Goal: Task Accomplishment & Management: Use online tool/utility

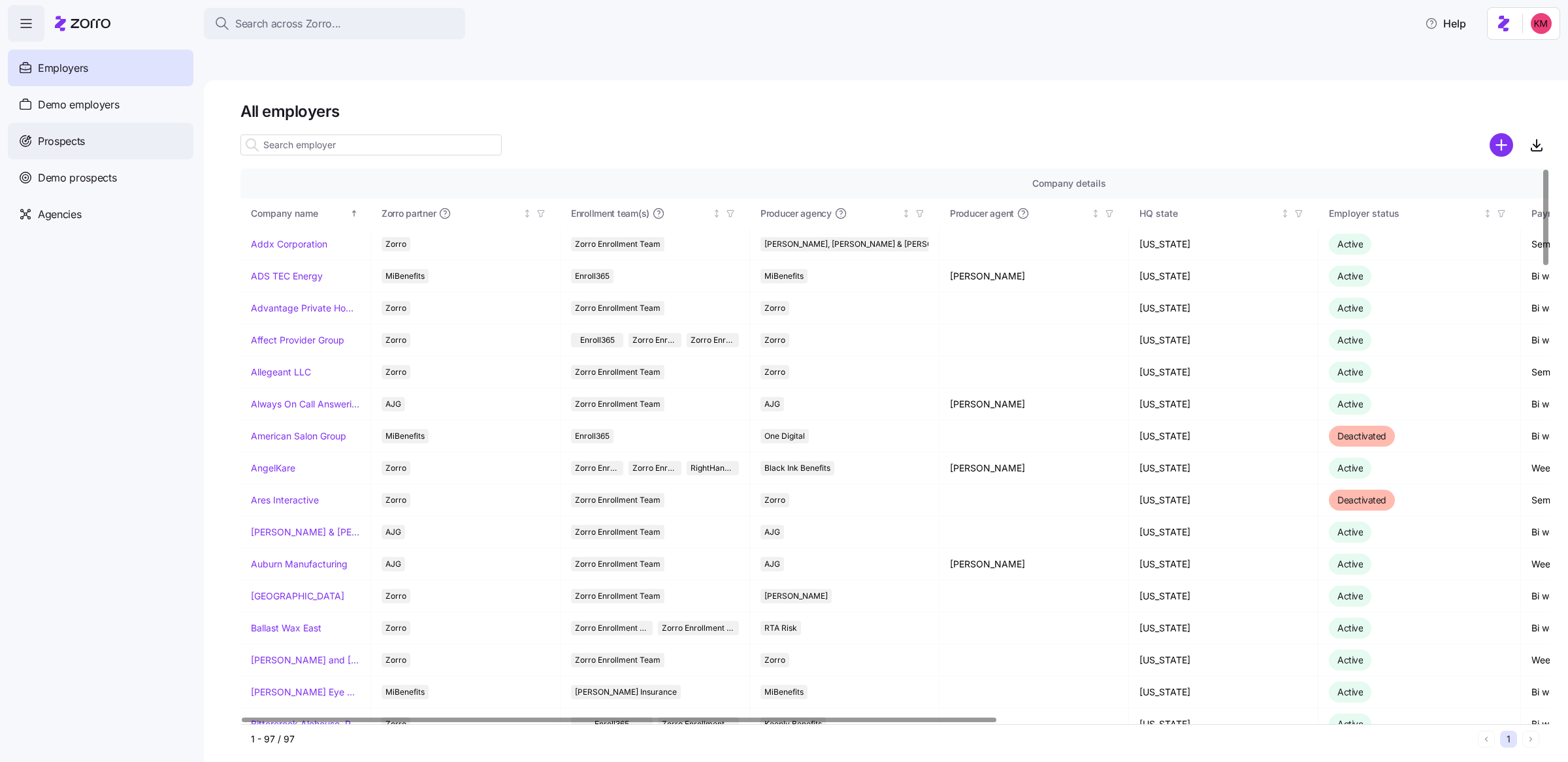
click at [80, 151] on div "Prospects" at bounding box center [101, 141] width 186 height 36
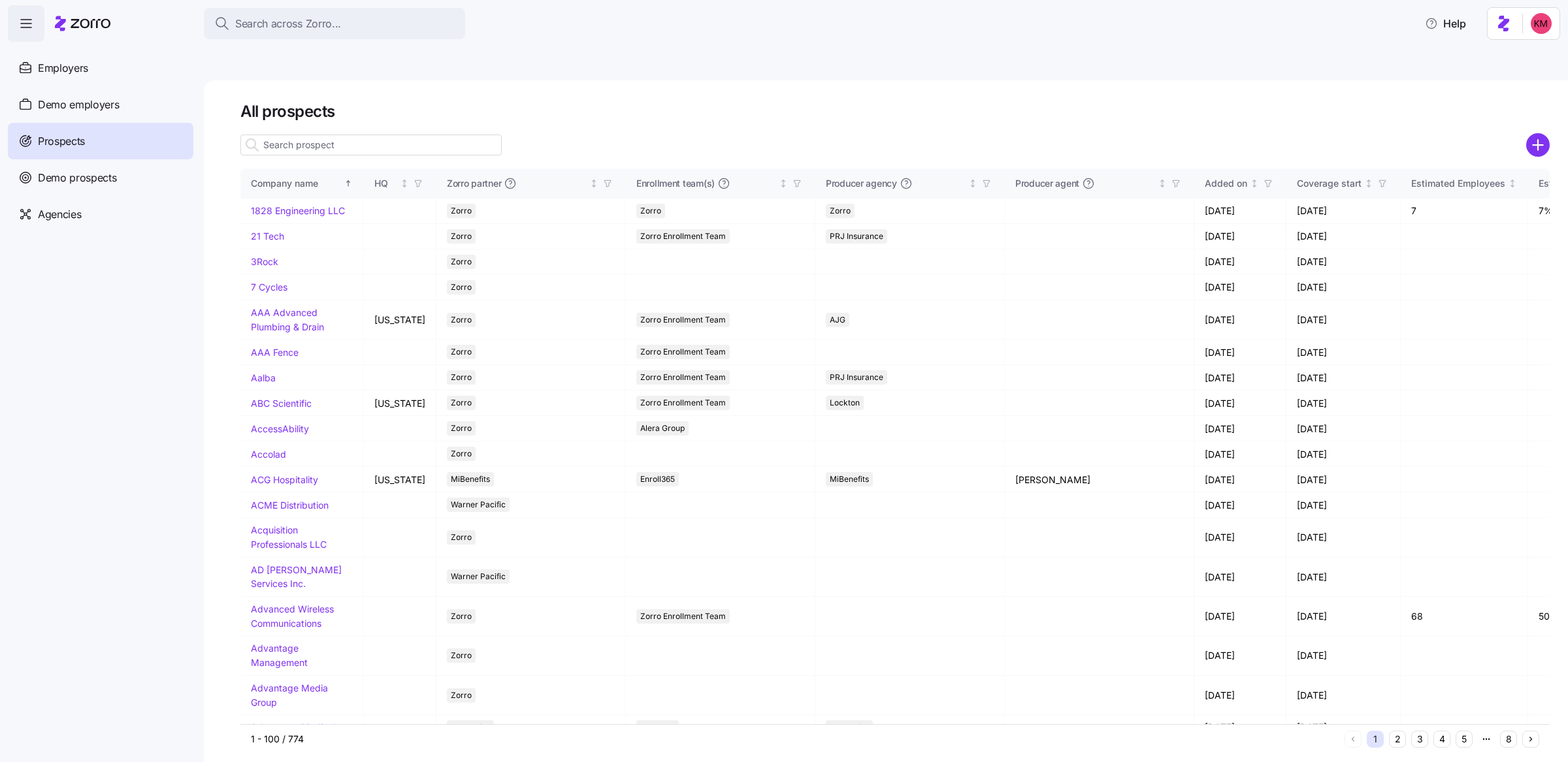
click at [346, 134] on input at bounding box center [371, 145] width 261 height 21
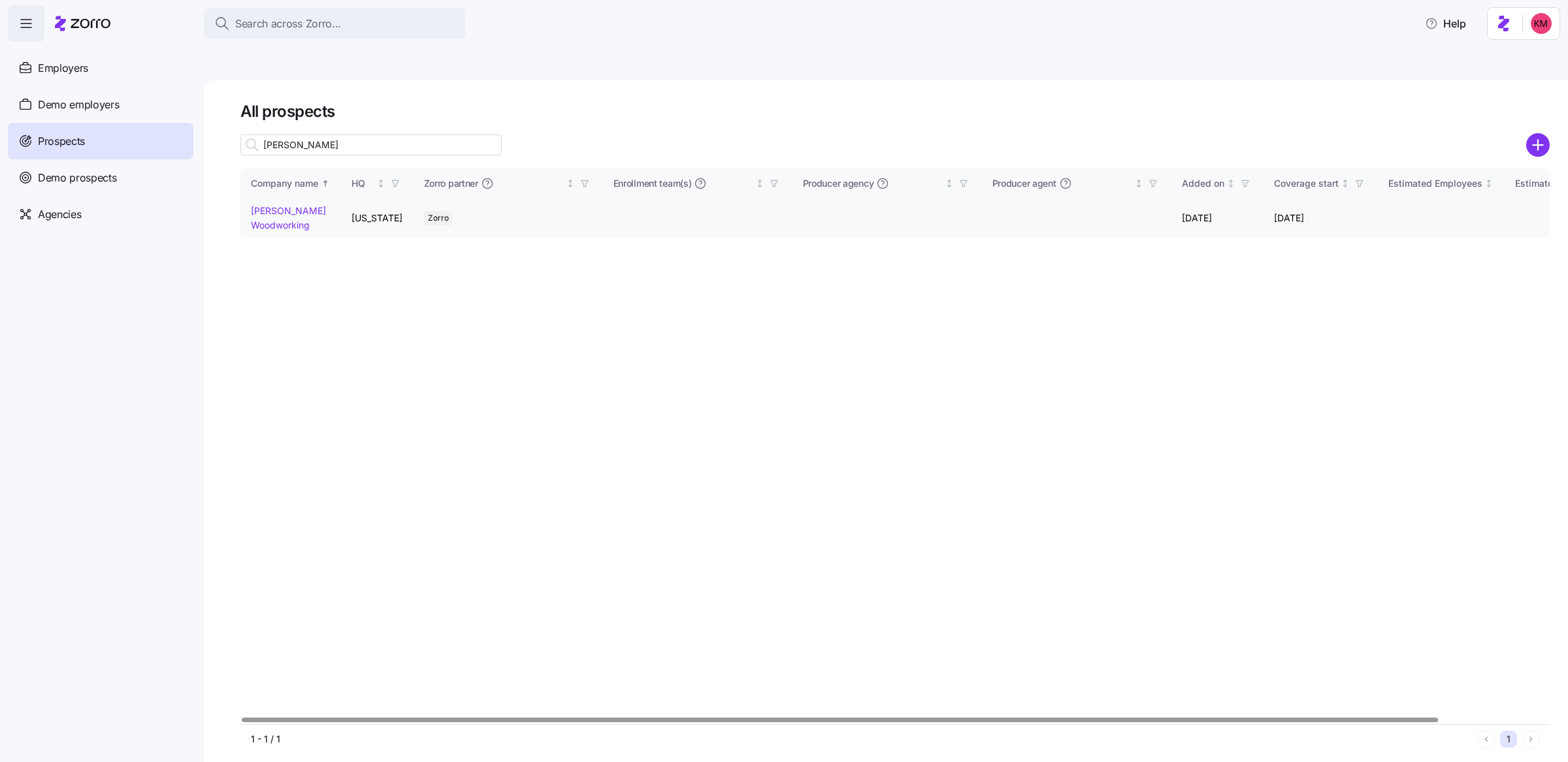
type input "[PERSON_NAME]"
click at [268, 204] on td "[PERSON_NAME] Woodworking" at bounding box center [291, 218] width 101 height 39
click at [269, 199] on td "[PERSON_NAME] Woodworking" at bounding box center [291, 218] width 101 height 39
click at [269, 205] on link "[PERSON_NAME] Woodworking" at bounding box center [288, 218] width 75 height 26
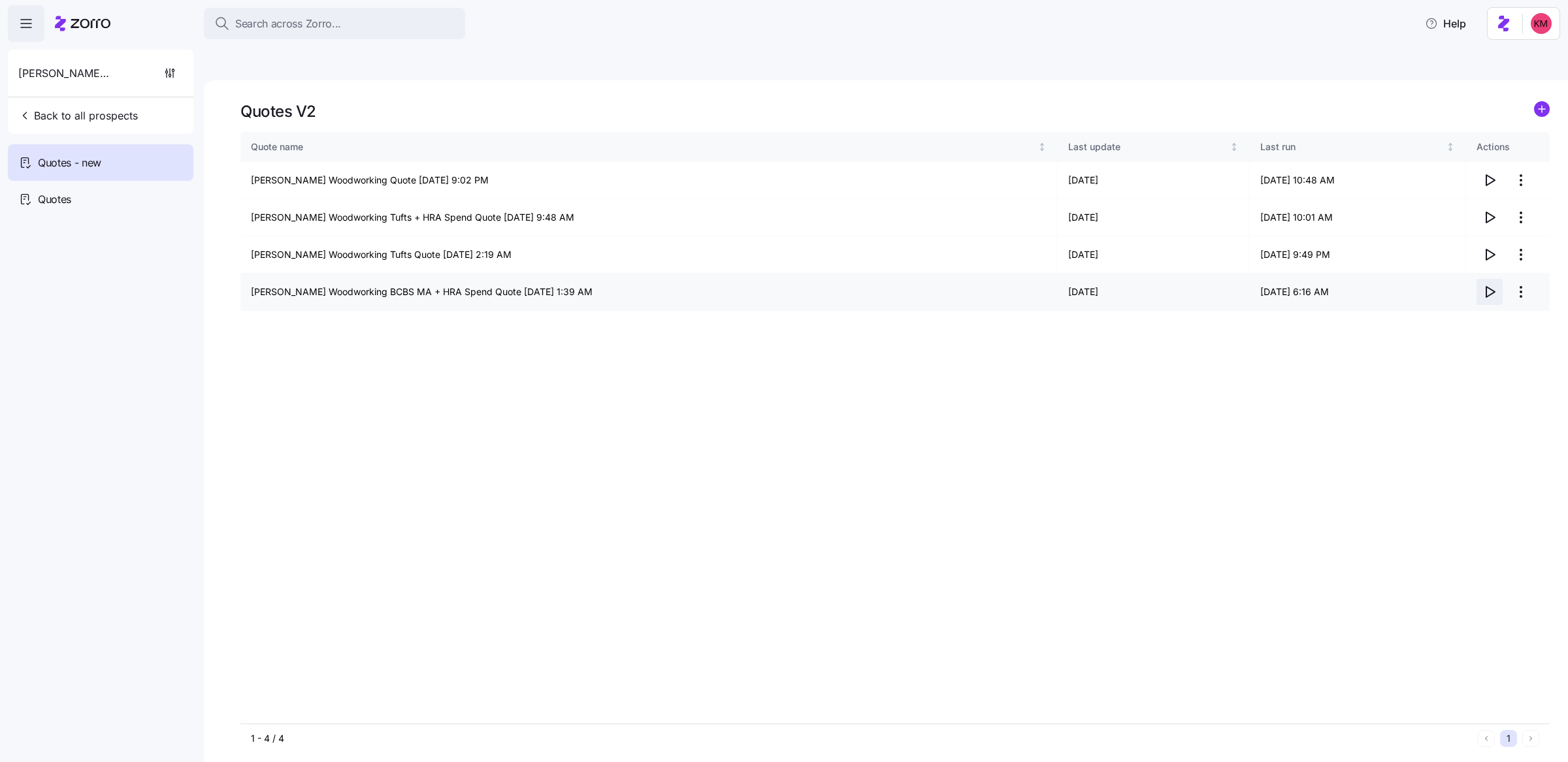
click at [1491, 287] on icon "button" at bounding box center [1491, 292] width 9 height 10
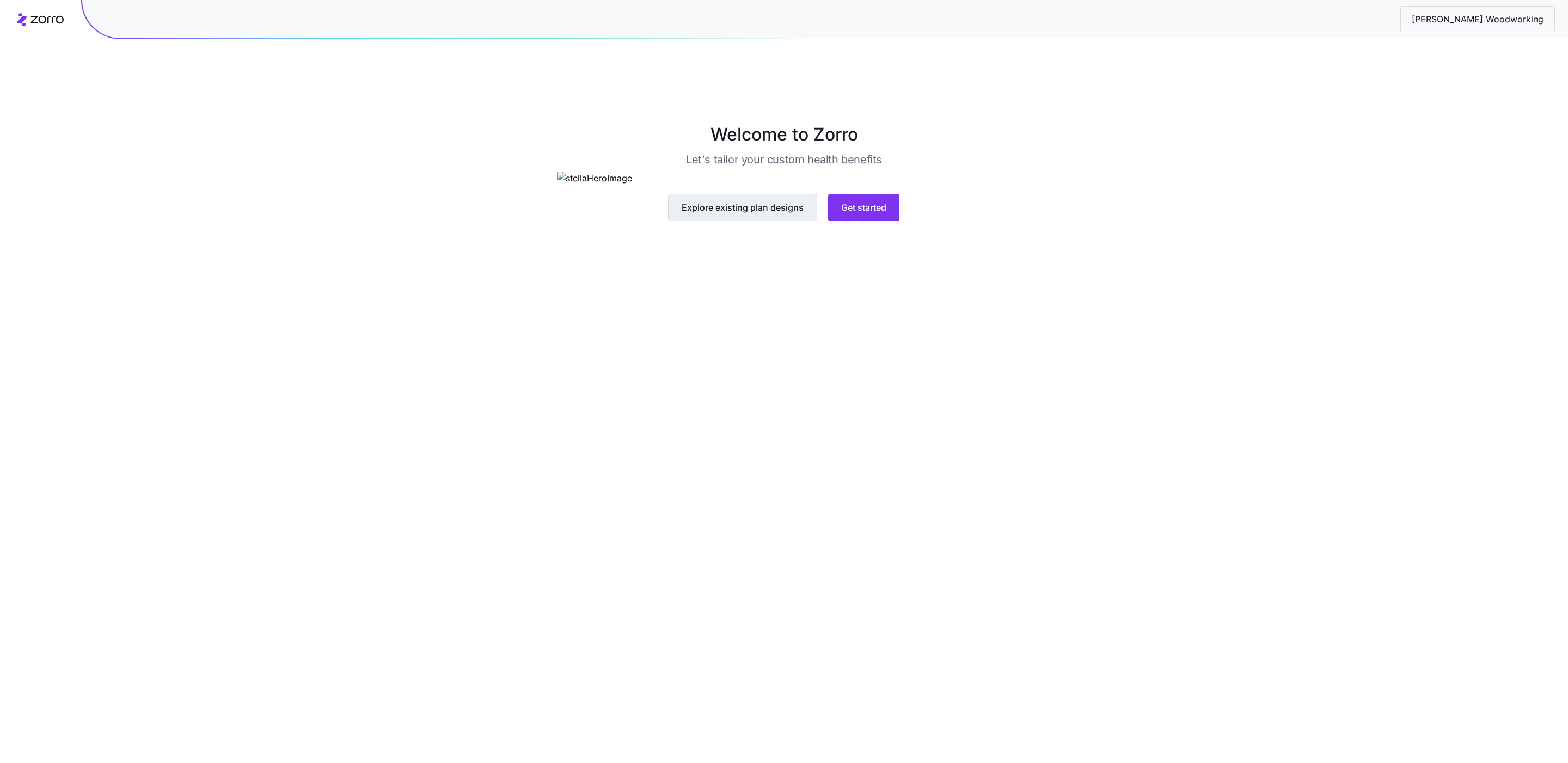
click at [766, 214] on span "Explore existing plan designs" at bounding box center [743, 207] width 122 height 13
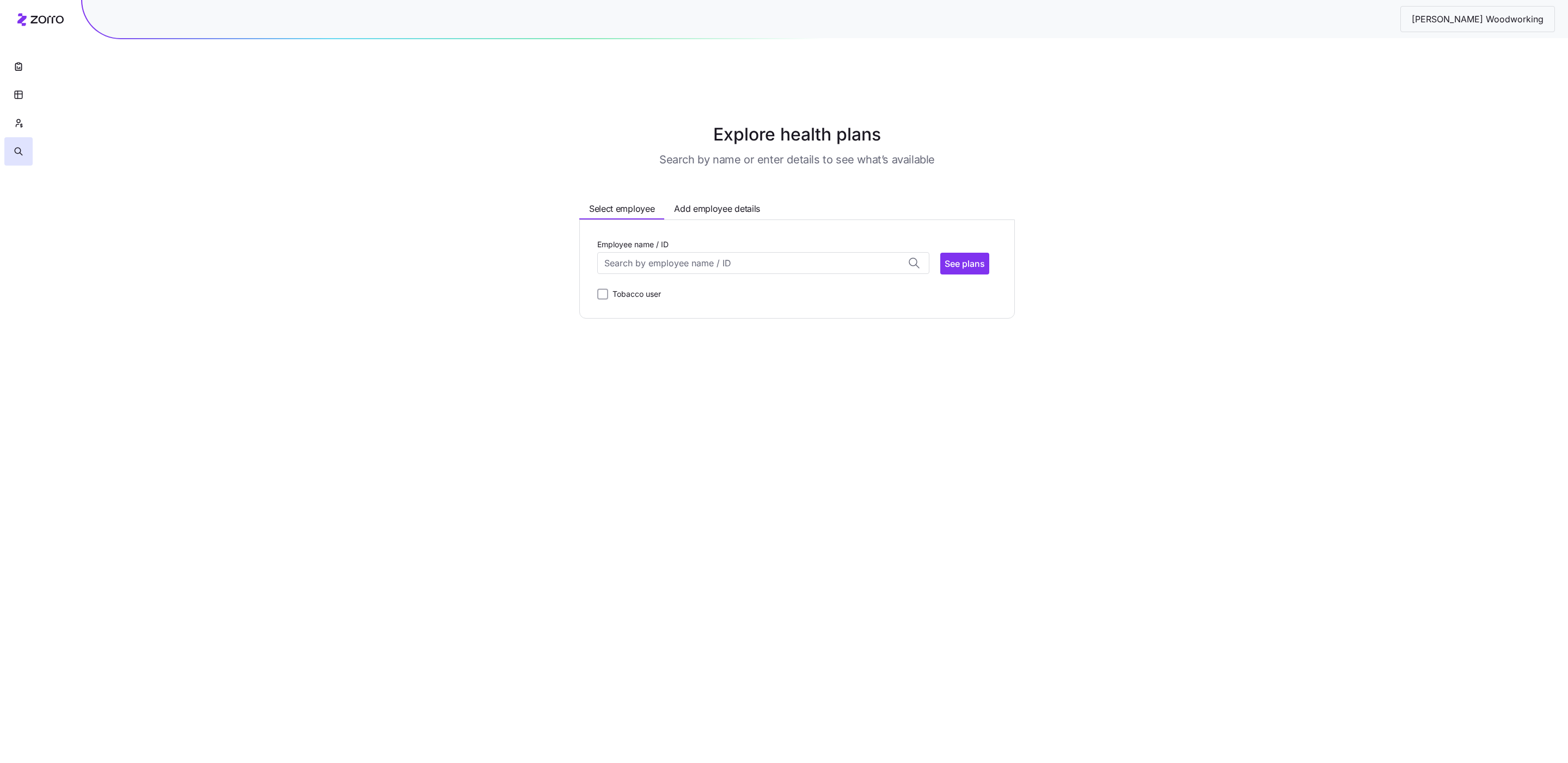
click at [397, 270] on main "Explore health plans Search by name or enter details to see what’s available Se…" at bounding box center [784, 407] width 1568 height 763
click at [730, 252] on input "Employee name / ID" at bounding box center [763, 263] width 332 height 22
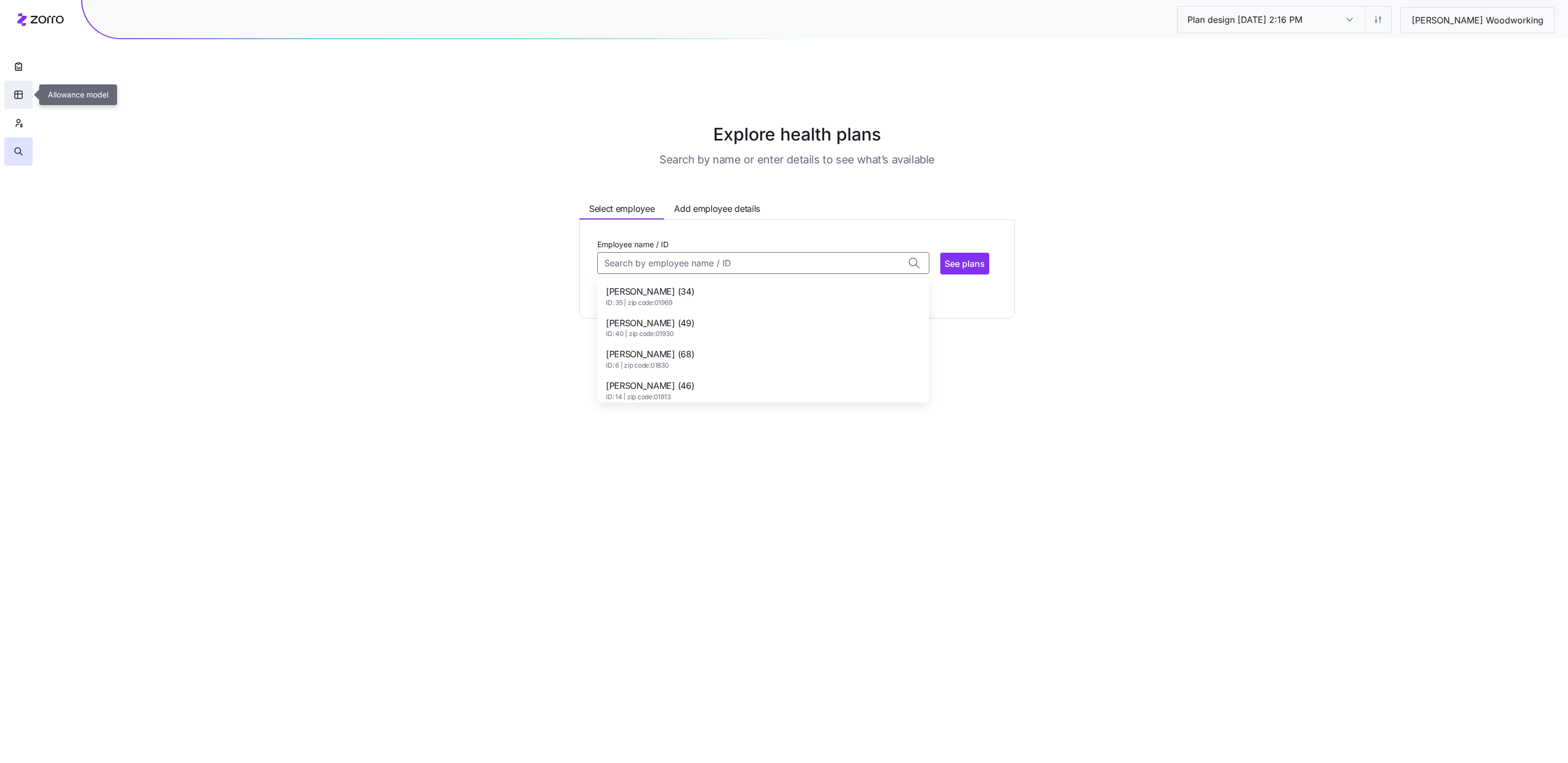
click at [10, 90] on button "button" at bounding box center [18, 94] width 29 height 29
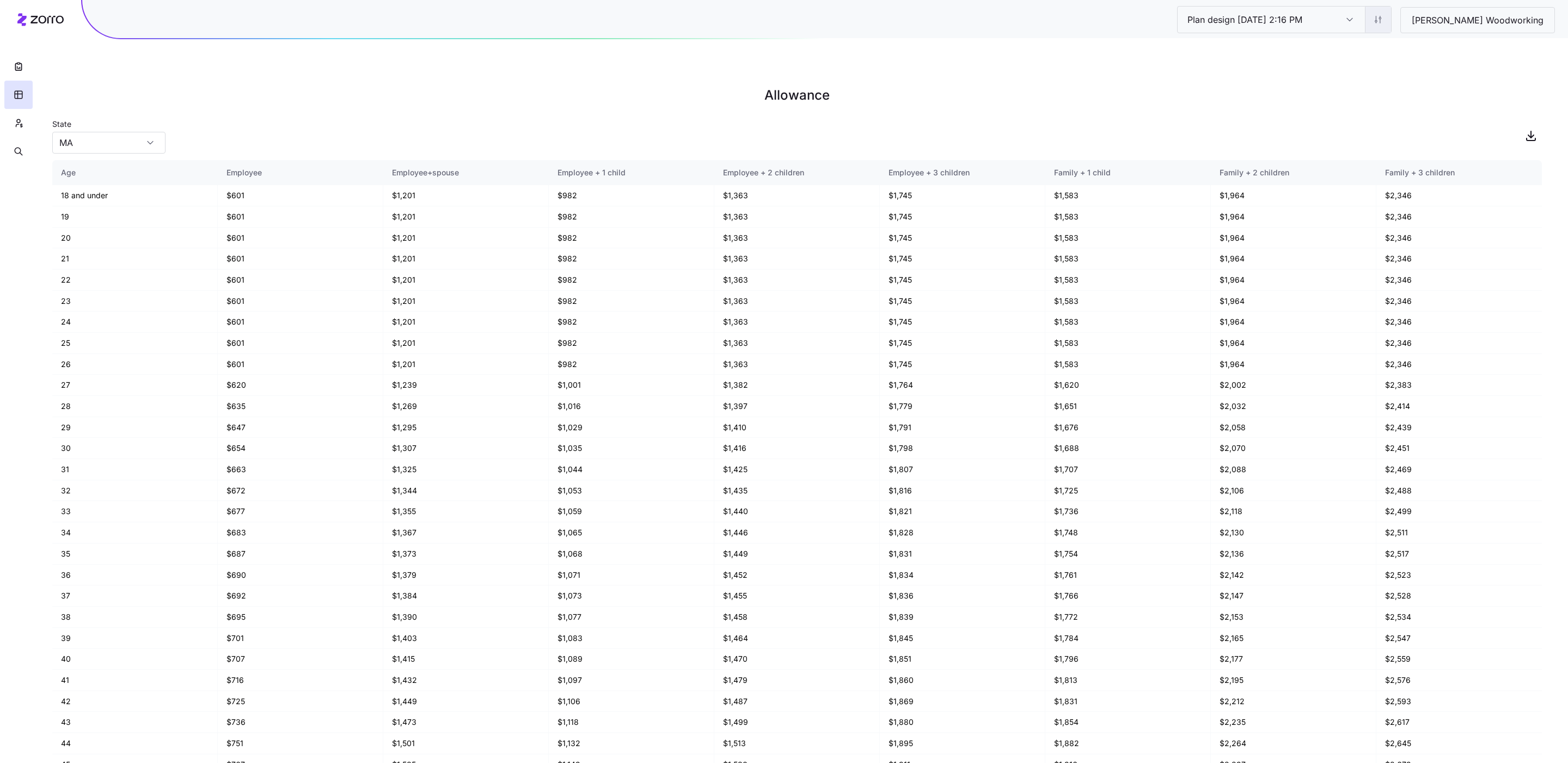
click at [1426, 25] on html "Plan design 10/06/2025 2:16 PM Plan design 10/06/2025 2:16 PM Richey Woodworkin…" at bounding box center [784, 436] width 1568 height 873
drag, startPoint x: 1413, startPoint y: 41, endPoint x: 1407, endPoint y: 69, distance: 28.6
click at [1407, 82] on h1 "Allowance" at bounding box center [797, 95] width 1489 height 26
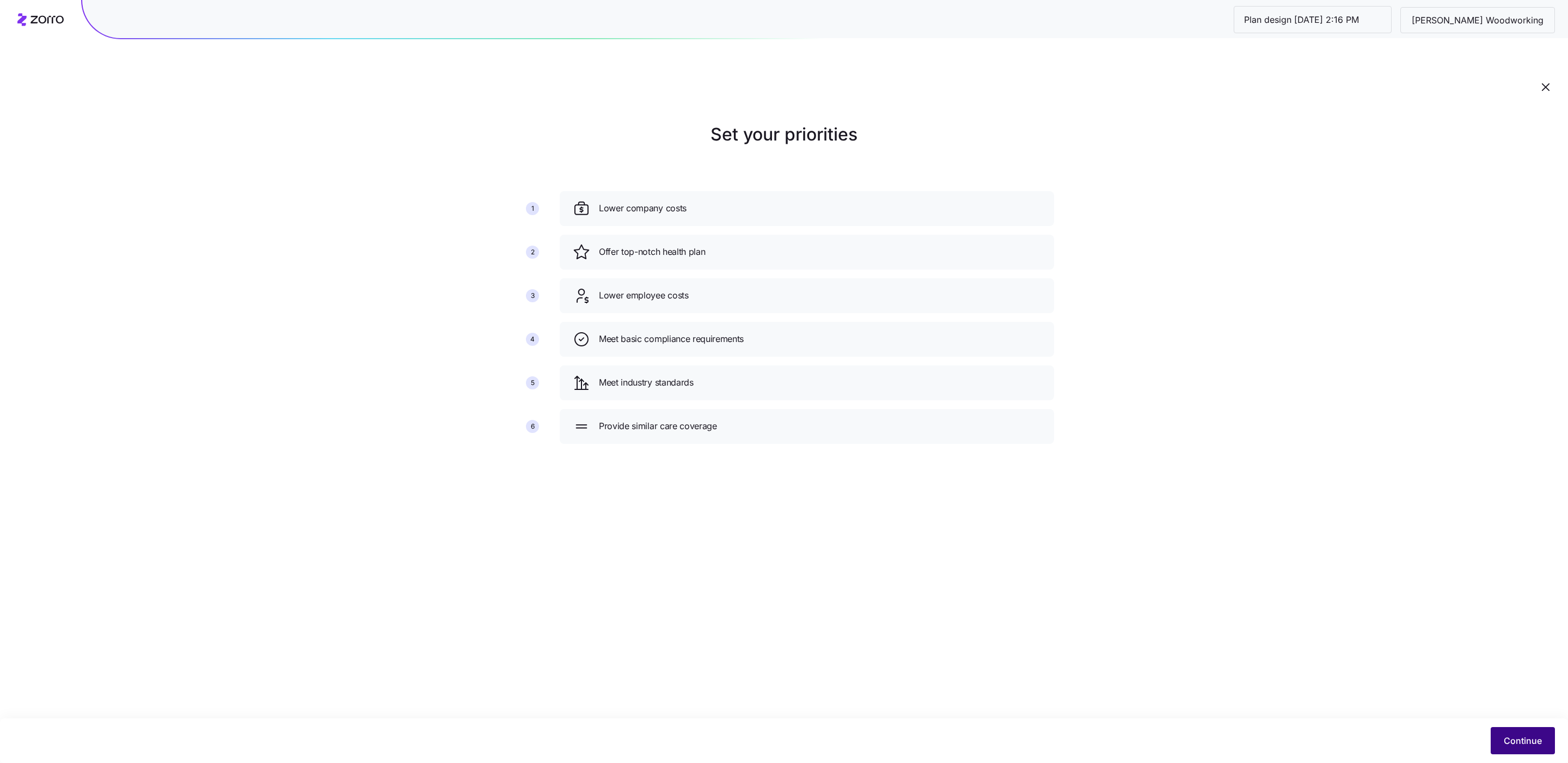
click at [1504, 742] on span "Continue" at bounding box center [1522, 740] width 38 height 13
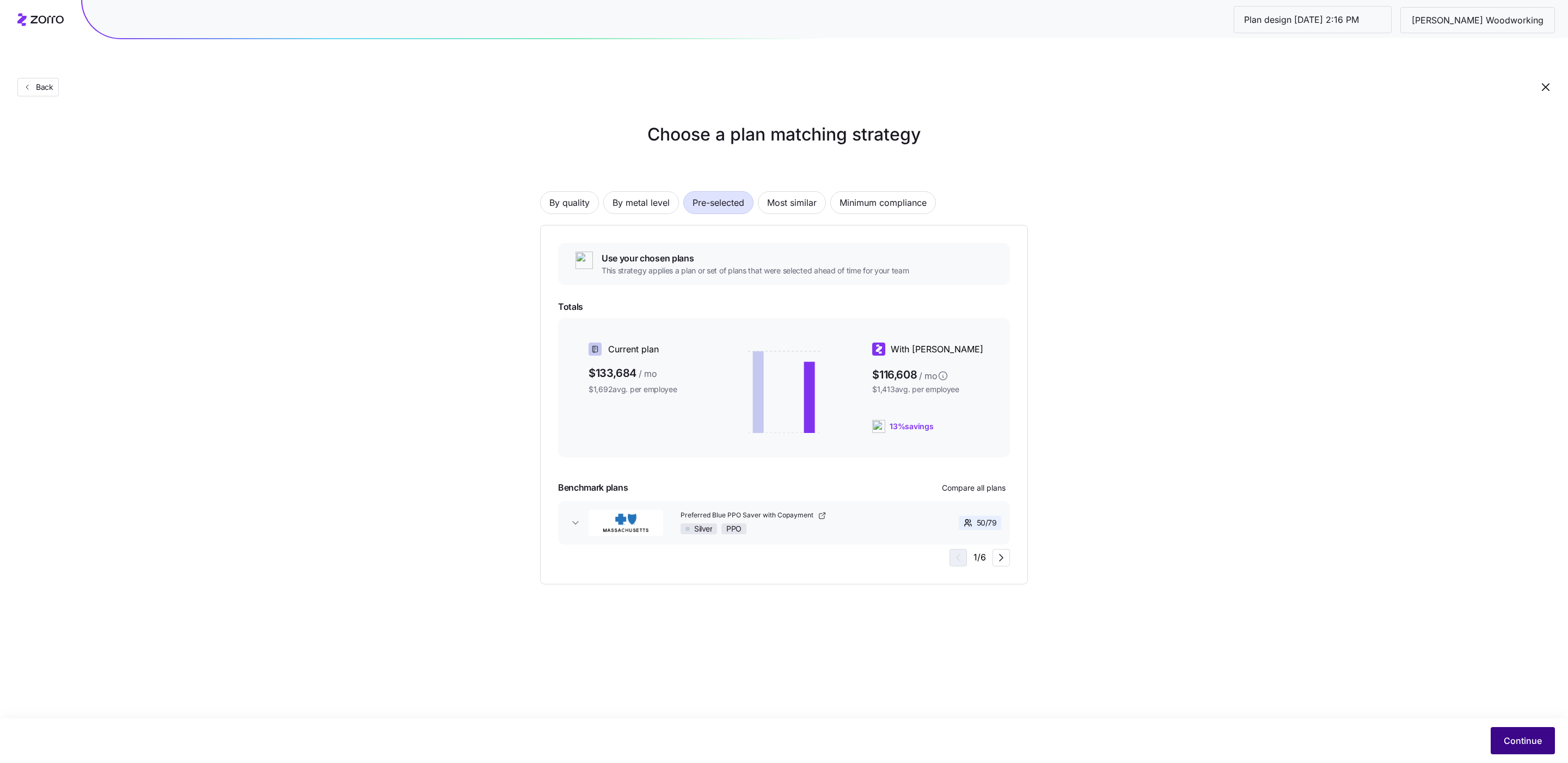
click at [1519, 746] on span "Continue" at bounding box center [1522, 740] width 38 height 13
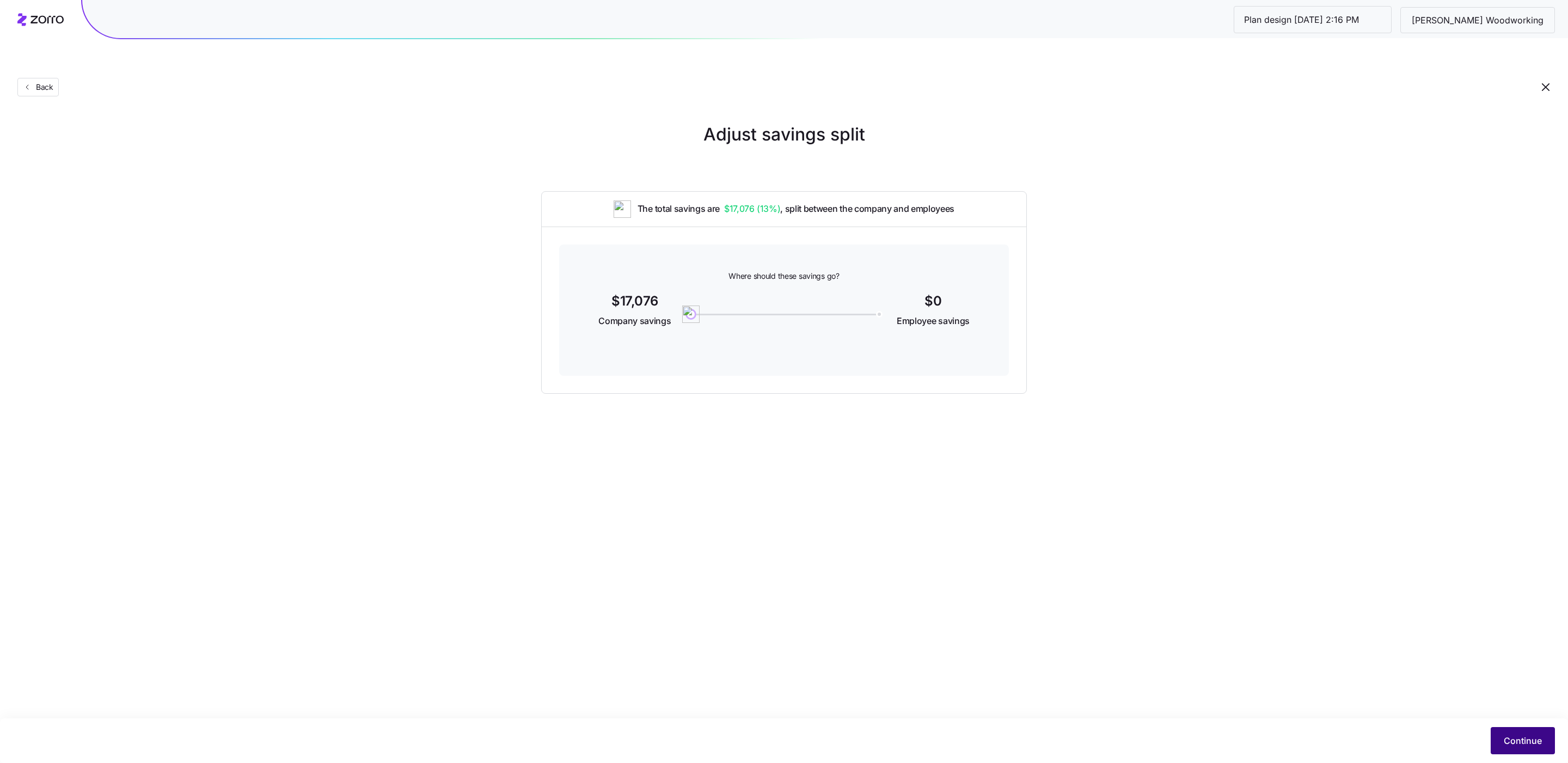
click at [1512, 745] on span "Continue" at bounding box center [1522, 740] width 38 height 13
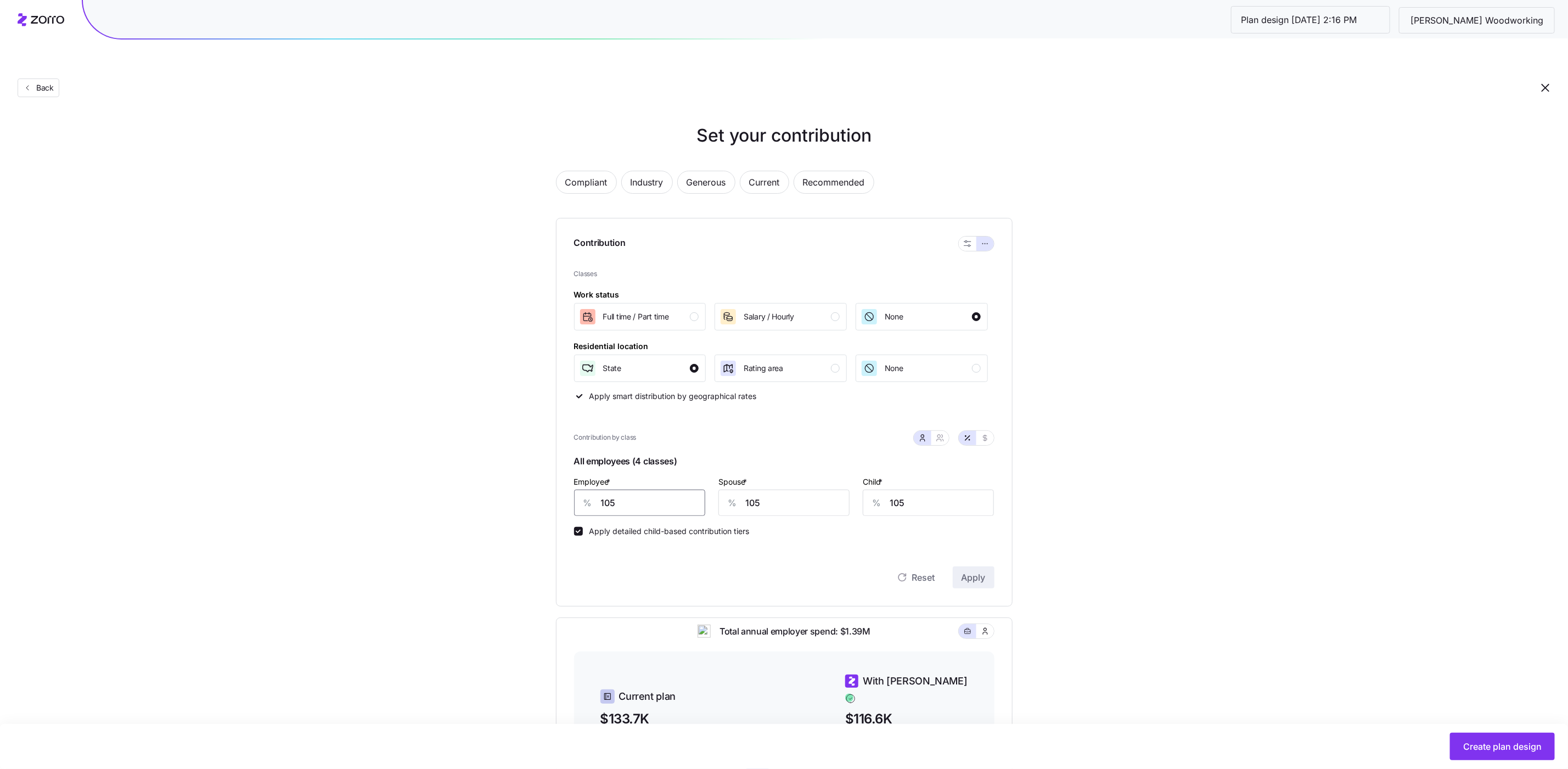
click at [688, 490] on input "105" at bounding box center [640, 503] width 131 height 26
click at [687, 490] on input "105" at bounding box center [640, 503] width 131 height 26
type input "95"
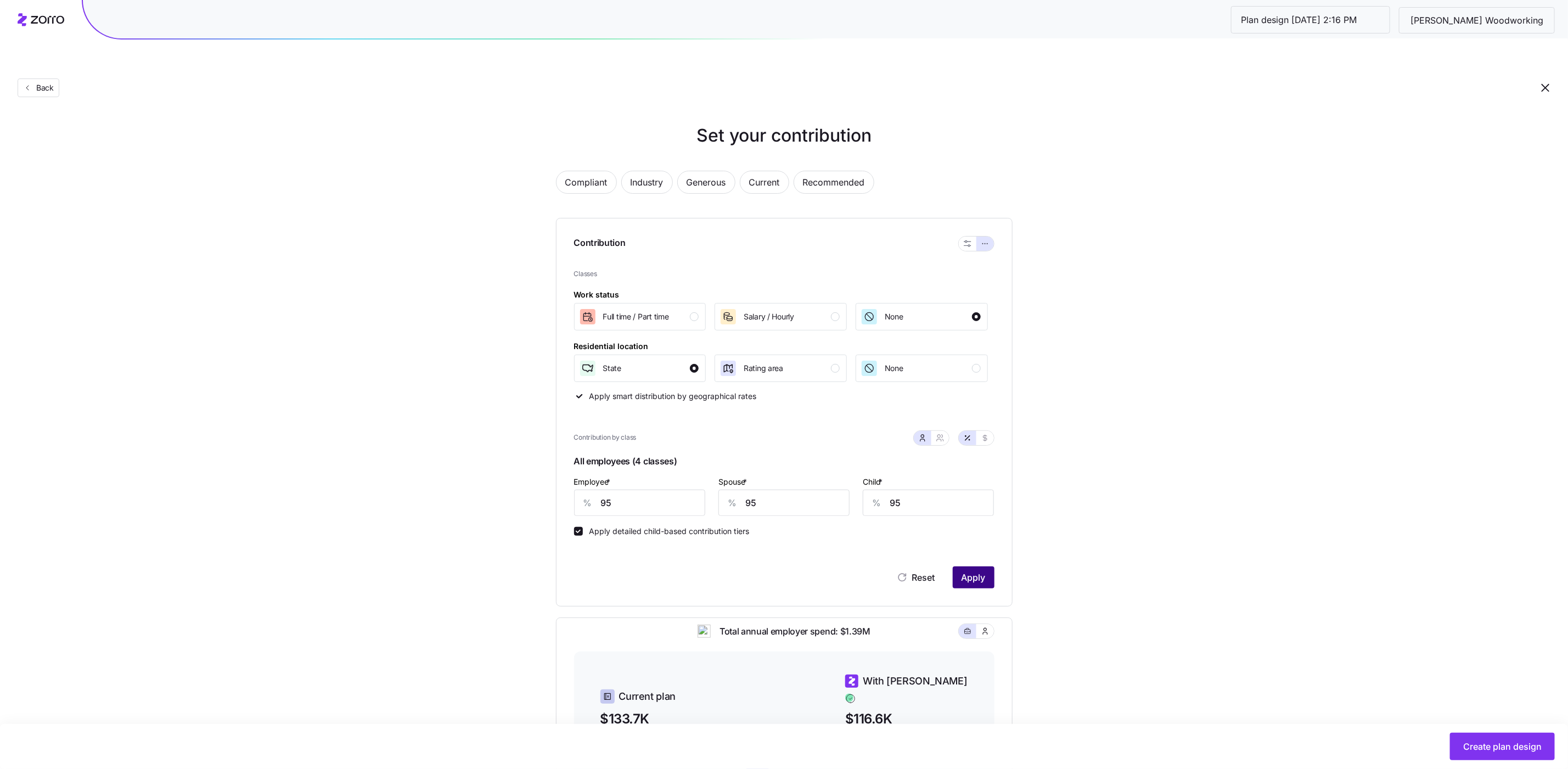
click at [978, 571] on span "Apply" at bounding box center [973, 577] width 24 height 13
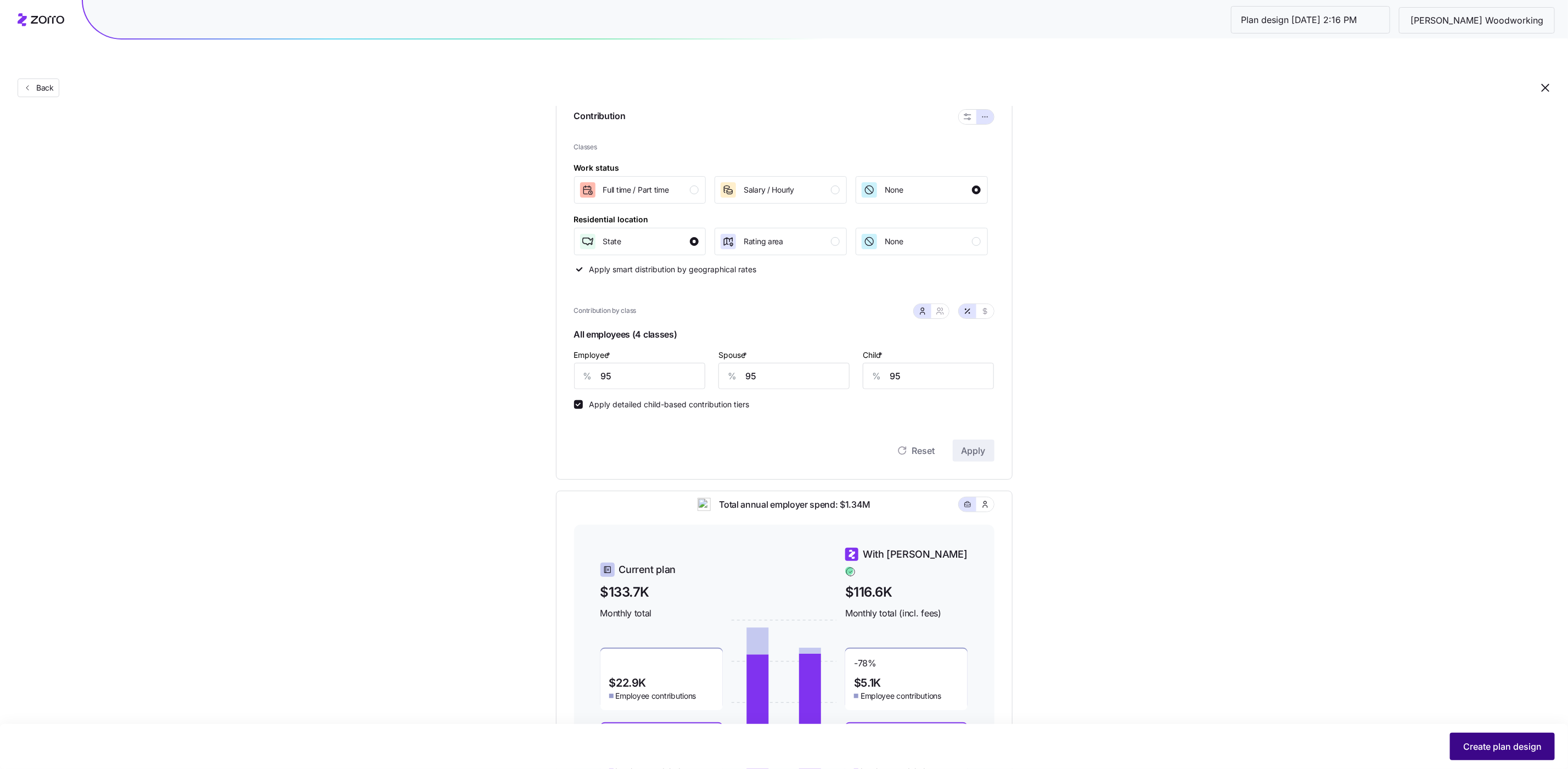
scroll to position [139, 0]
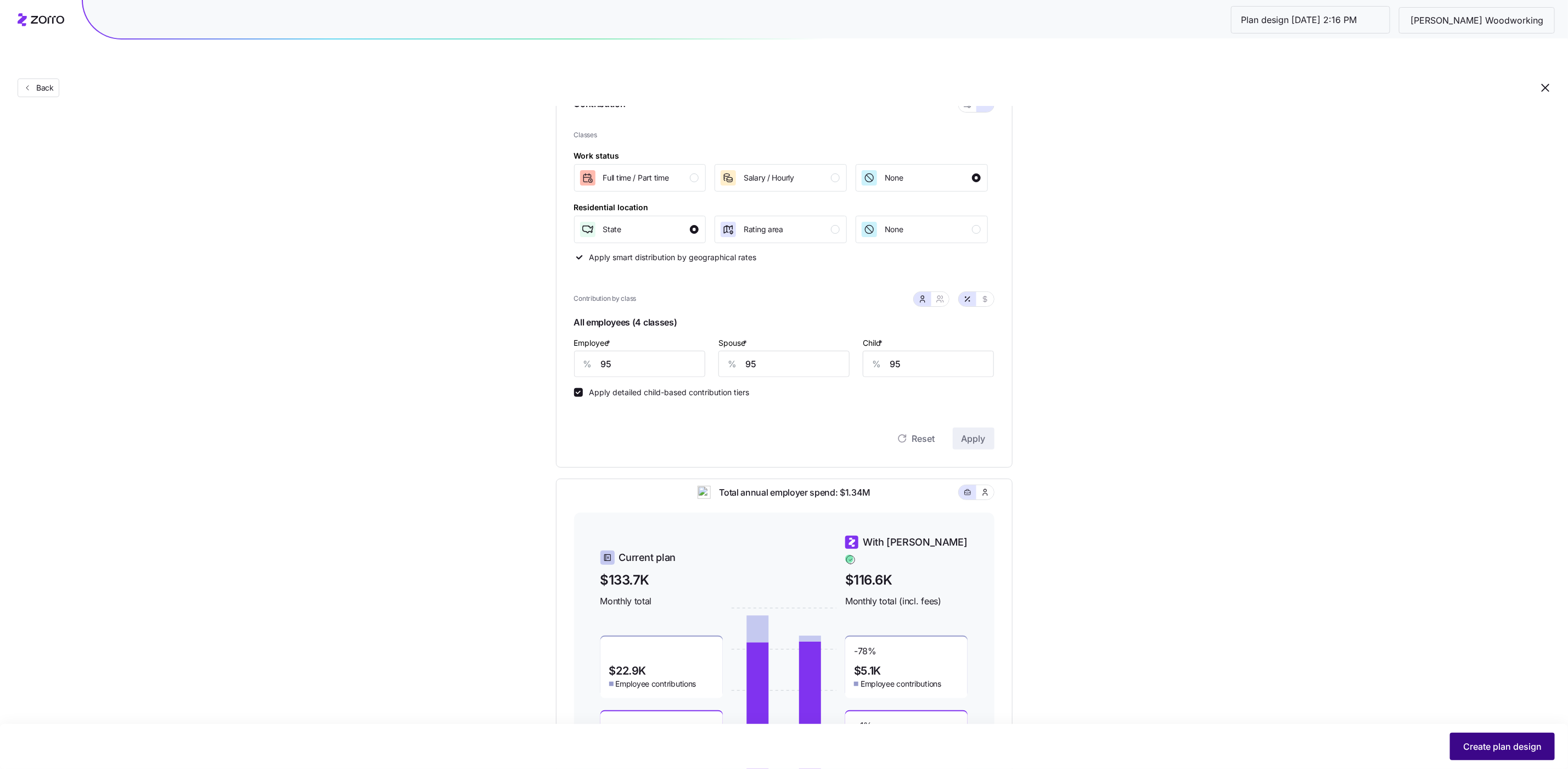
click at [1490, 738] on button "Create plan design" at bounding box center [1502, 746] width 105 height 28
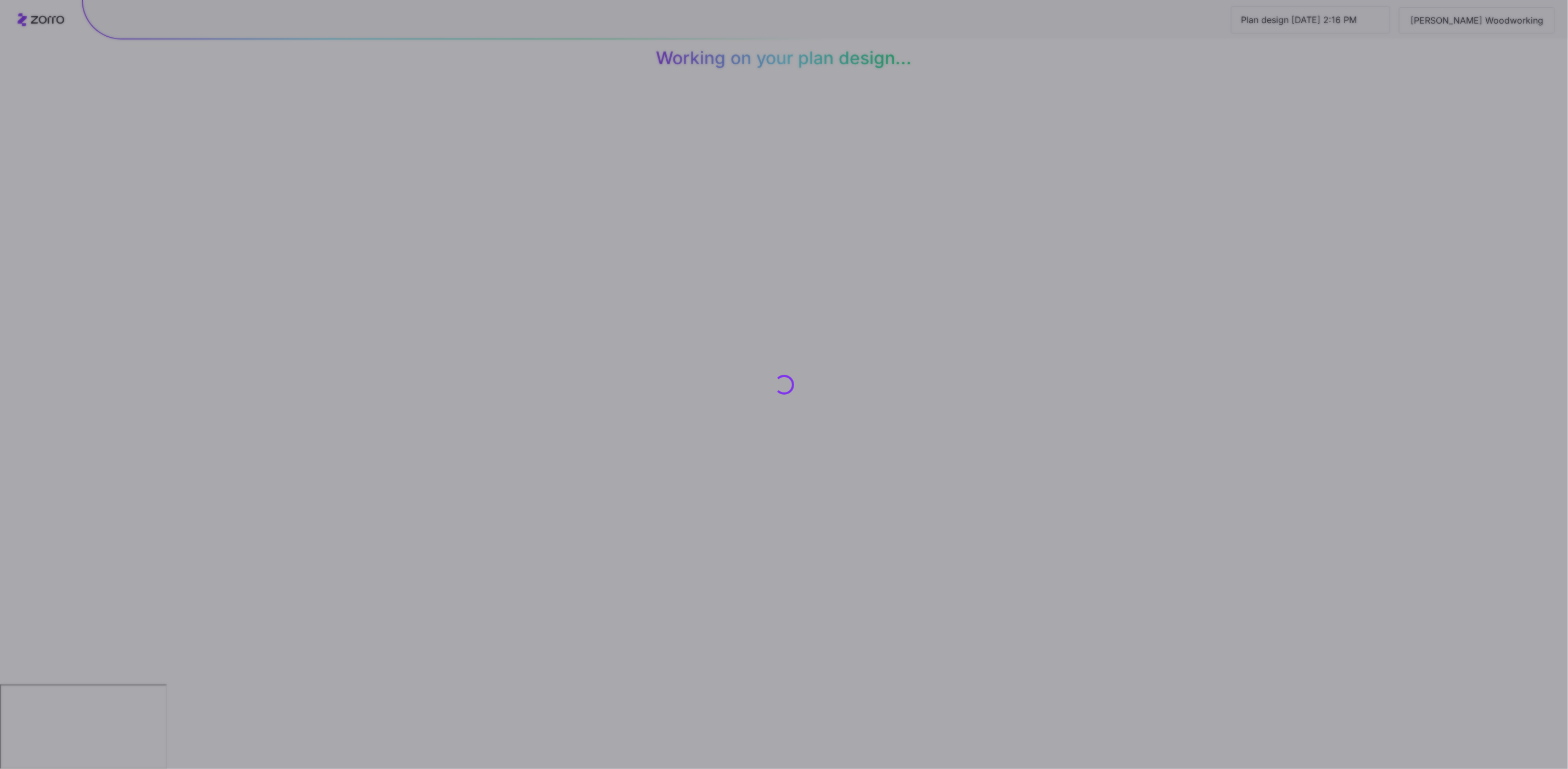
scroll to position [0, 0]
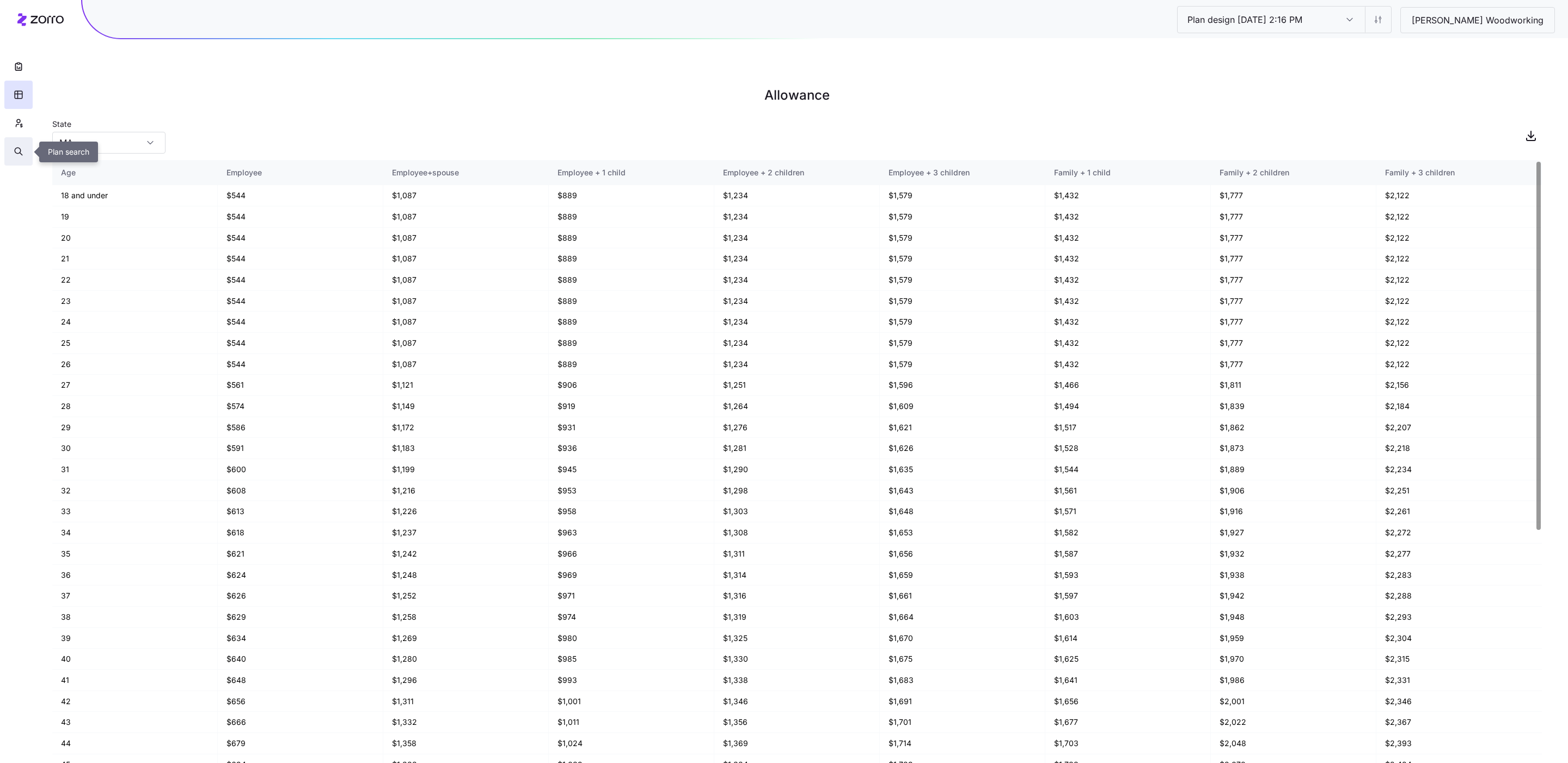
click at [13, 150] on button "button" at bounding box center [18, 151] width 29 height 29
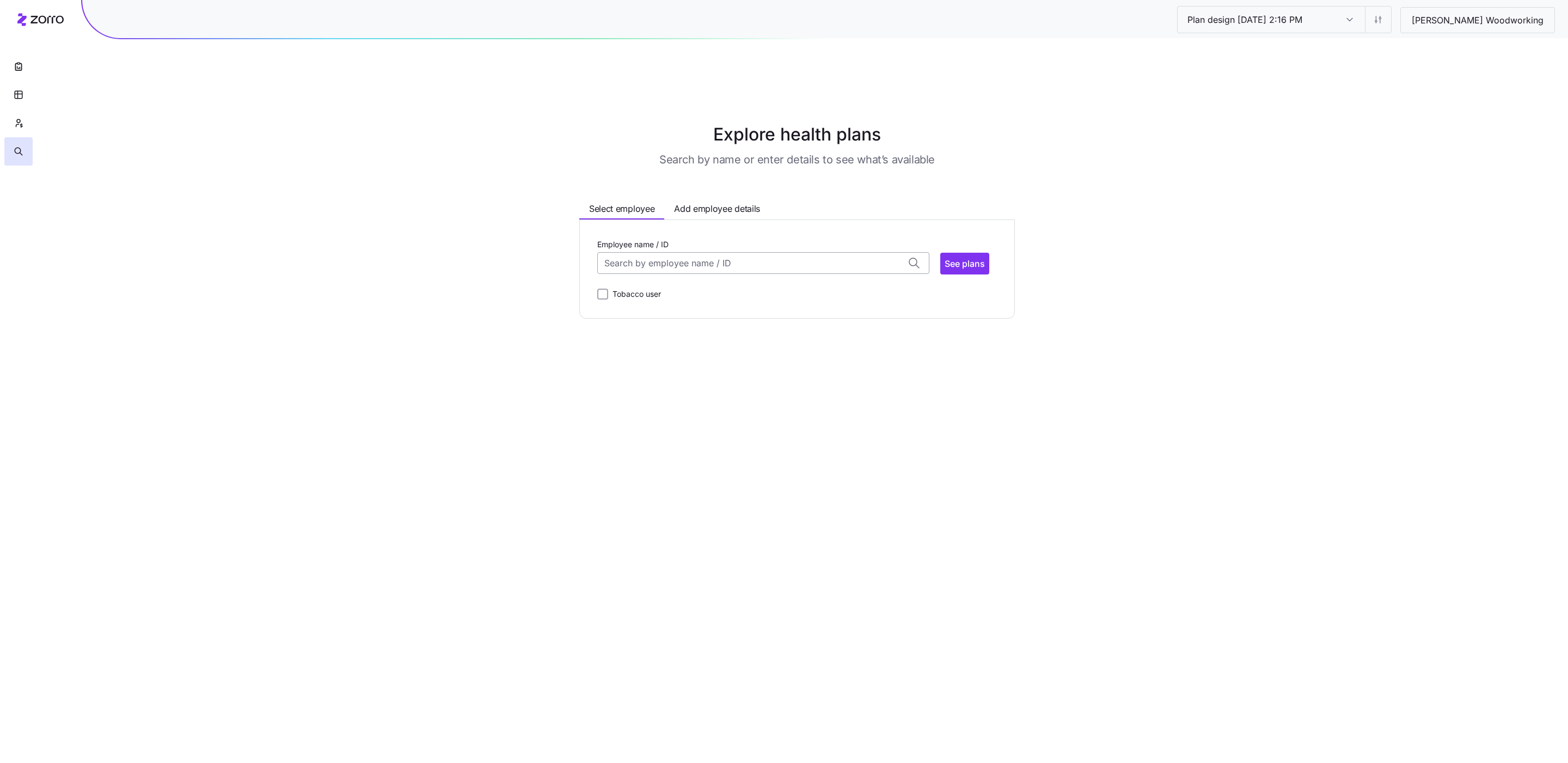
click at [628, 252] on input "Employee name / ID" at bounding box center [763, 263] width 332 height 22
click at [670, 298] on span "ID: 35 | zip code: 01969" at bounding box center [650, 303] width 88 height 9
click at [969, 257] on span "See plans" at bounding box center [965, 263] width 40 height 13
type input "Adam Gallant (ID: 35)"
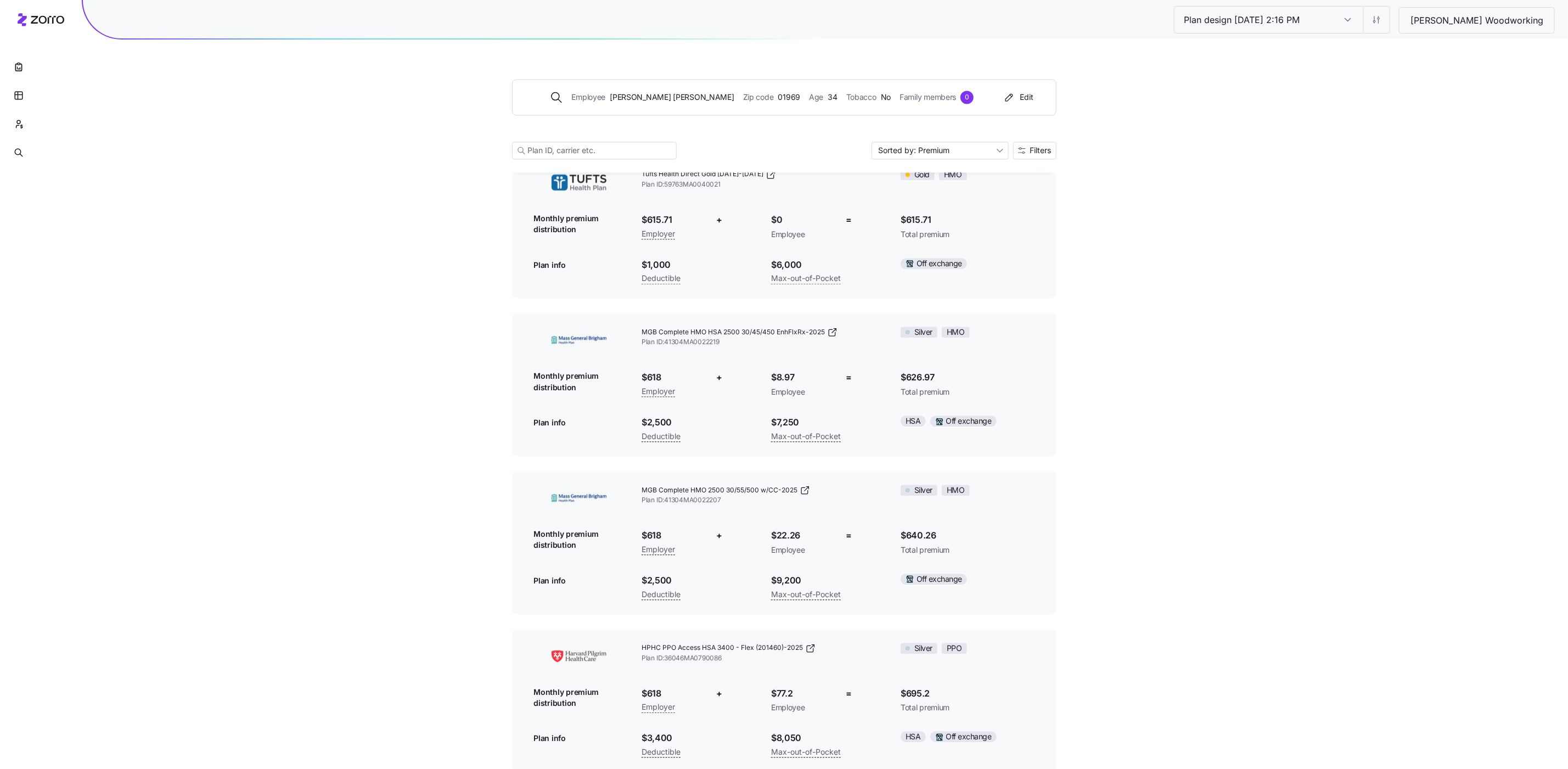
scroll to position [1754, 0]
